Goal: Find specific page/section: Find specific page/section

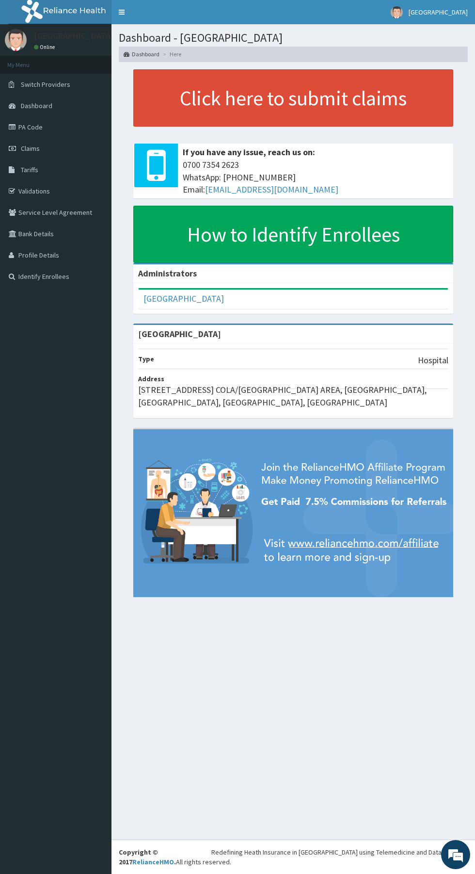
click at [31, 212] on link "Service Level Agreement" at bounding box center [56, 212] width 112 height 21
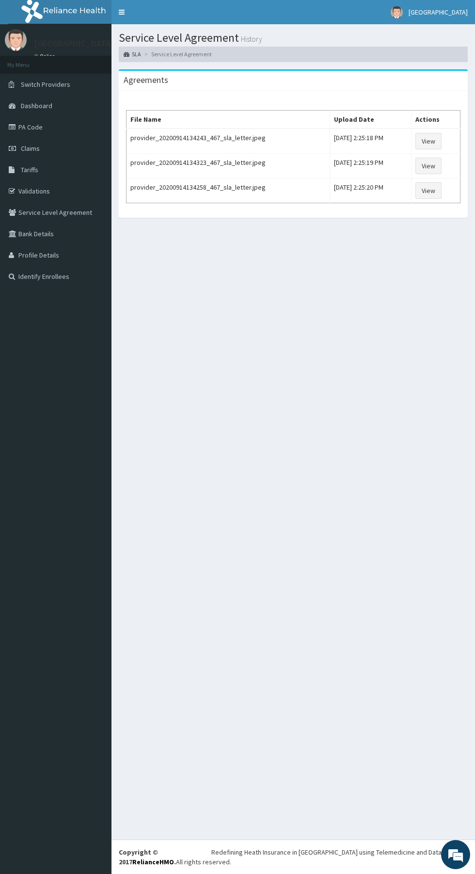
click at [23, 202] on link "Service Level Agreement" at bounding box center [56, 212] width 112 height 21
click at [26, 209] on link "Service Level Agreement" at bounding box center [56, 212] width 112 height 21
click at [39, 211] on link "Service Level Agreement" at bounding box center [56, 212] width 112 height 21
